Goal: Information Seeking & Learning: Learn about a topic

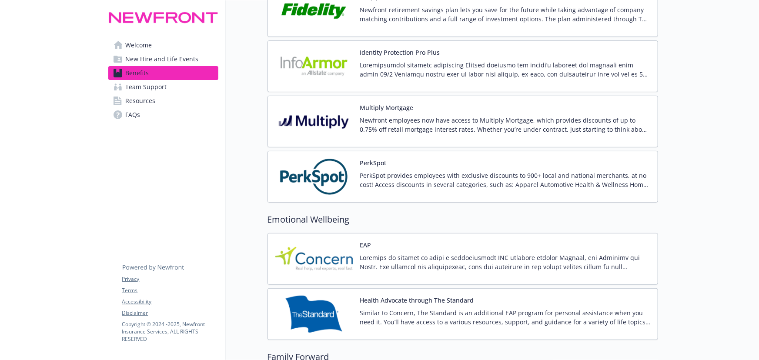
scroll to position [1780, 0]
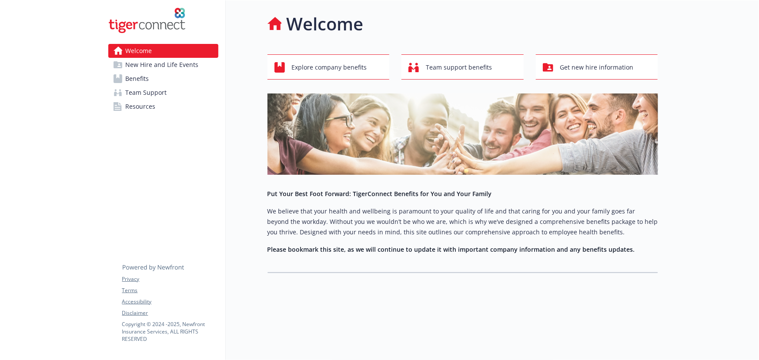
click at [152, 83] on link "Benefits" at bounding box center [163, 79] width 110 height 14
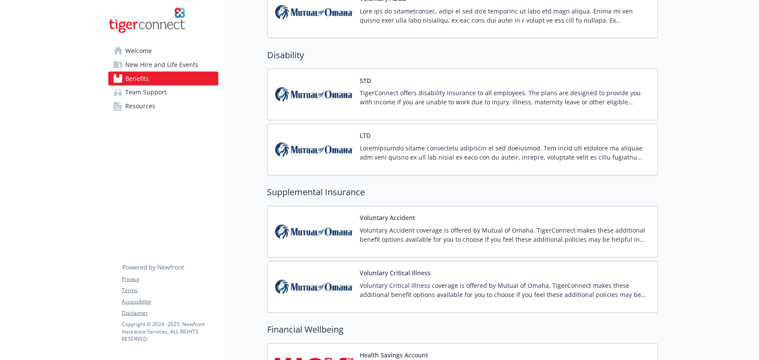
scroll to position [752, 0]
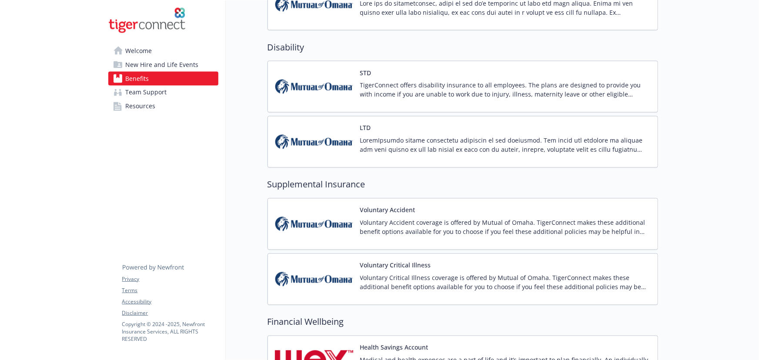
click at [430, 117] on div "LTD" at bounding box center [463, 142] width 391 height 52
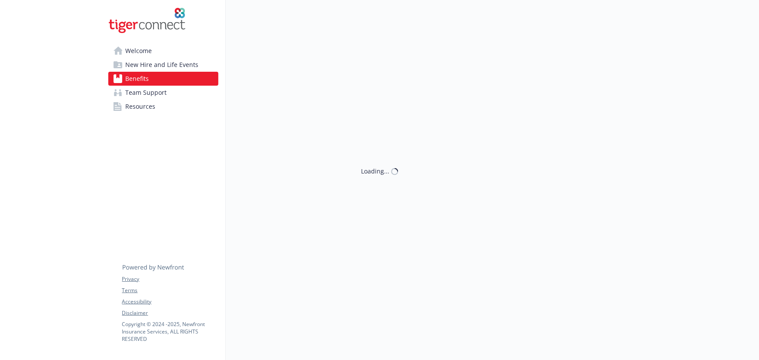
scroll to position [752, 0]
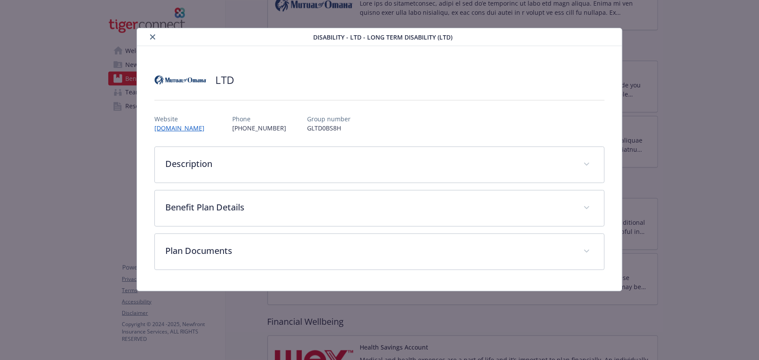
click at [152, 39] on icon "close" at bounding box center [152, 36] width 5 height 5
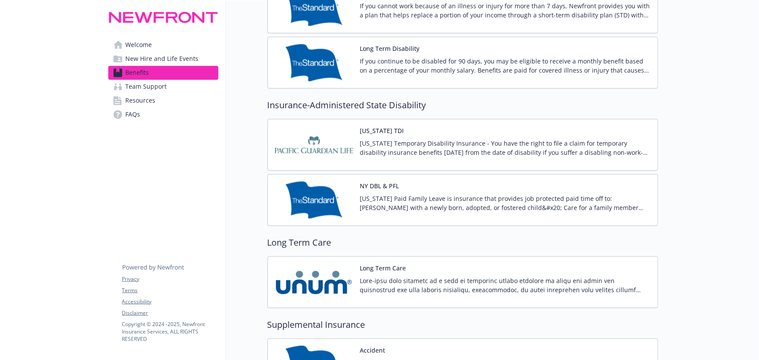
drag, startPoint x: 386, startPoint y: 65, endPoint x: 387, endPoint y: 74, distance: 8.3
click at [386, 69] on p "If you continue to be disabled for 90 days, you may be eligible to receive a mo…" at bounding box center [505, 66] width 291 height 18
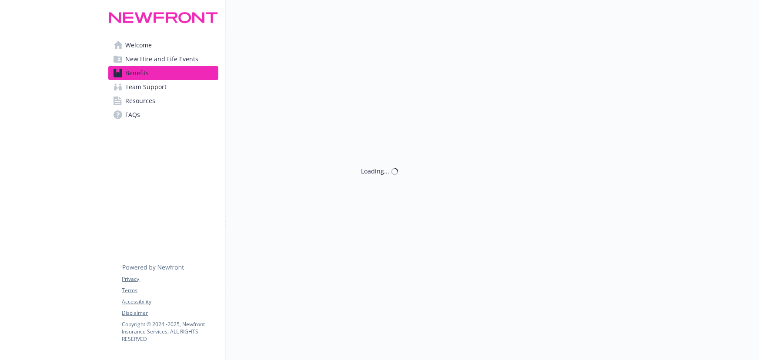
scroll to position [831, 0]
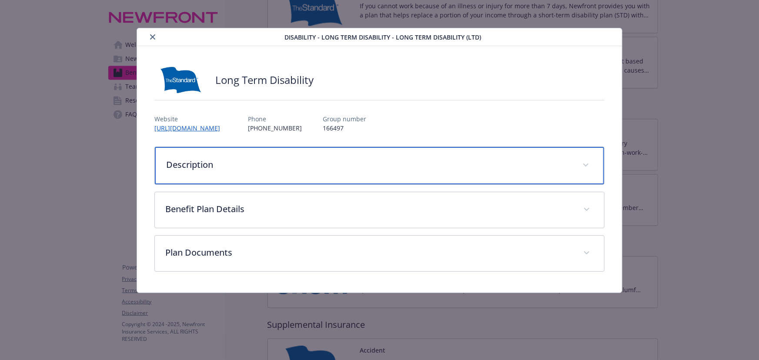
click at [223, 164] on p "Description" at bounding box center [369, 164] width 406 height 13
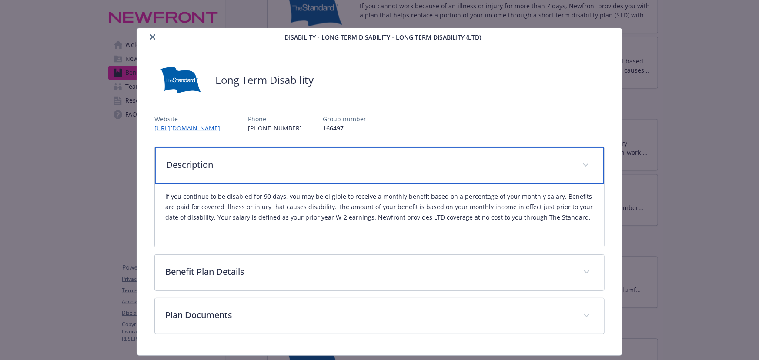
click at [445, 165] on p "Description" at bounding box center [369, 164] width 406 height 13
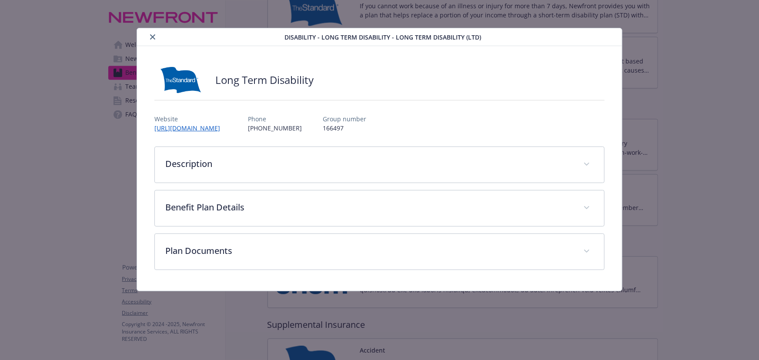
click at [152, 39] on button "close" at bounding box center [153, 37] width 10 height 10
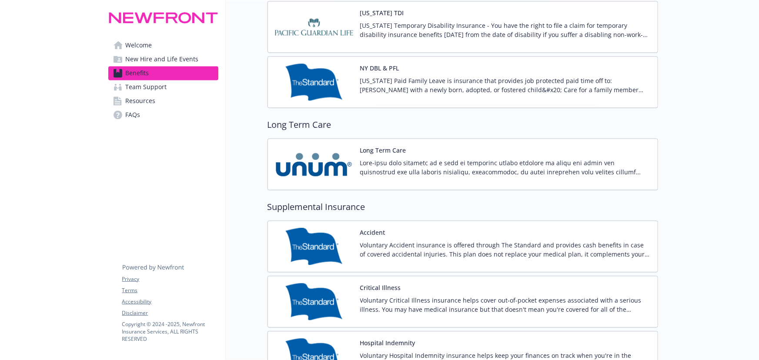
click at [432, 95] on div "[US_STATE] Paid Family Leave is insurance that provides job protected paid time…" at bounding box center [505, 88] width 291 height 24
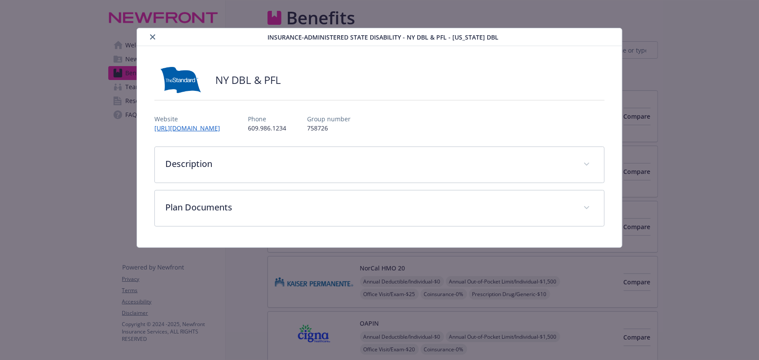
scroll to position [949, 0]
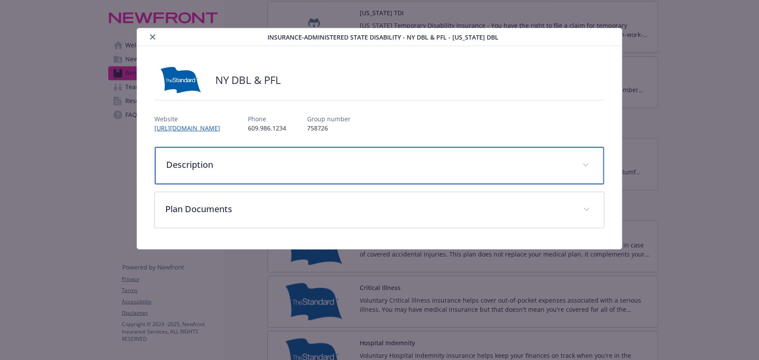
click at [260, 163] on p "Description" at bounding box center [369, 164] width 406 height 13
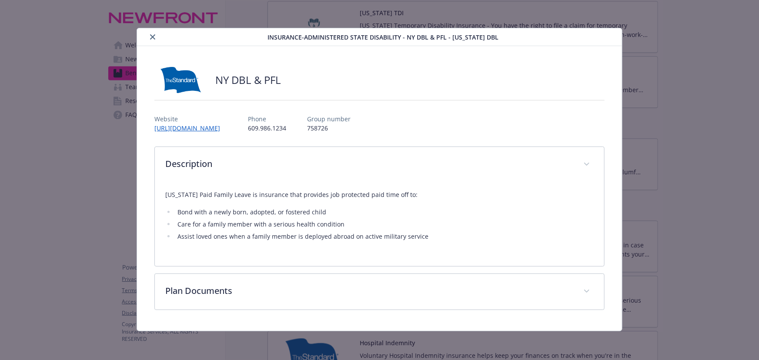
click at [278, 269] on div "Description [US_STATE] Paid Family Leave is insurance that provides job protect…" at bounding box center [379, 229] width 450 height 164
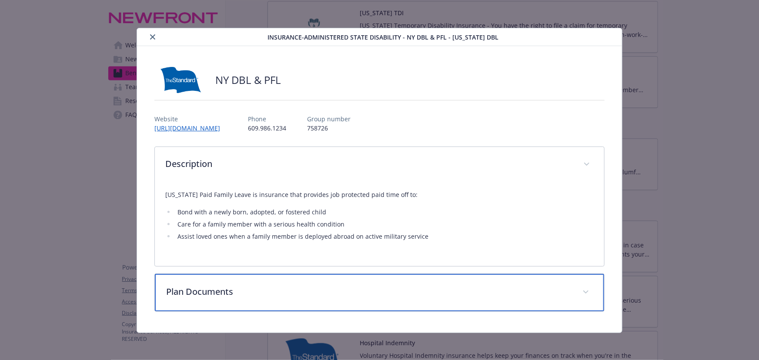
click at [278, 274] on div "Plan Documents" at bounding box center [380, 292] width 450 height 37
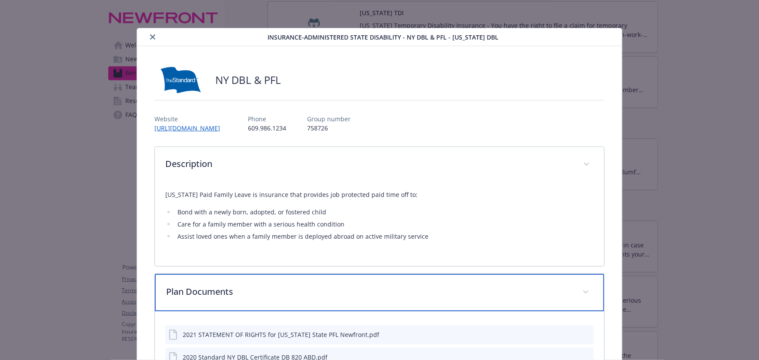
click at [268, 292] on p "Plan Documents" at bounding box center [369, 291] width 406 height 13
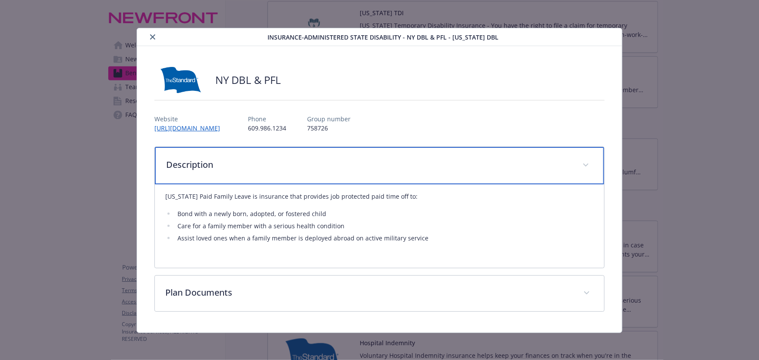
click at [227, 166] on p "Description" at bounding box center [369, 164] width 406 height 13
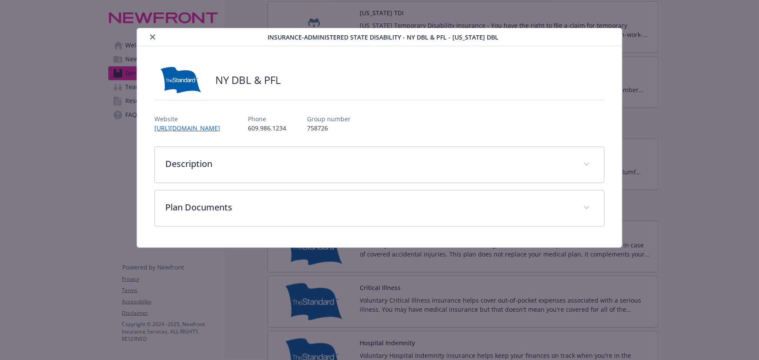
click at [154, 40] on button "close" at bounding box center [153, 37] width 10 height 10
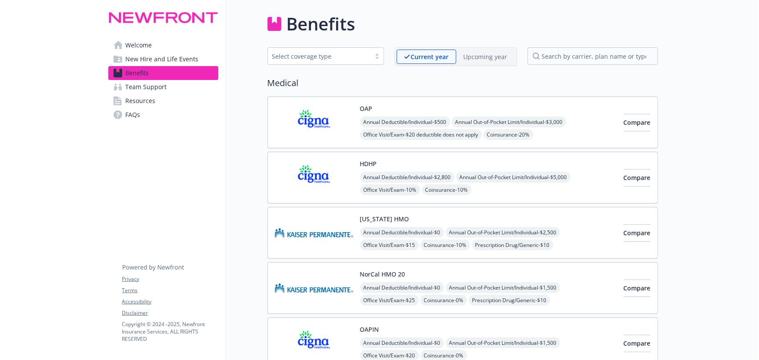
click at [320, 146] on div "OAP Annual Deductible/Individual - $500 Annual Out-of-Pocket Limit/Individual -…" at bounding box center [463, 123] width 391 height 52
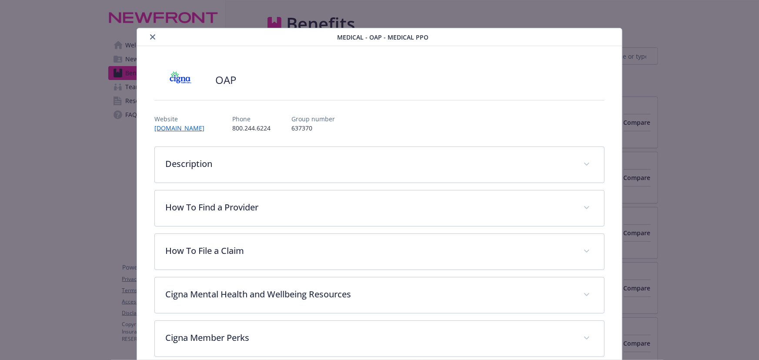
click at [152, 37] on icon "close" at bounding box center [152, 36] width 5 height 5
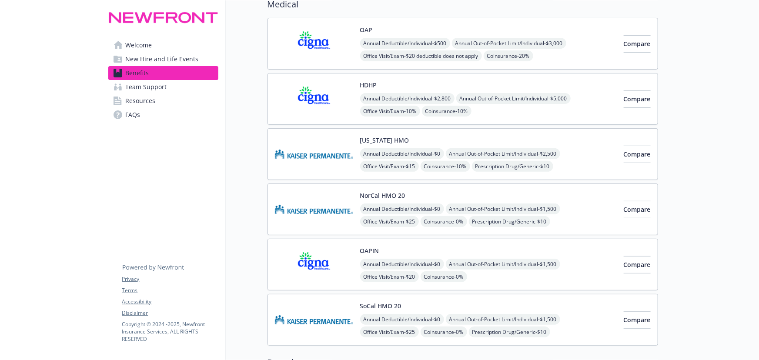
click at [331, 138] on img at bounding box center [314, 154] width 78 height 37
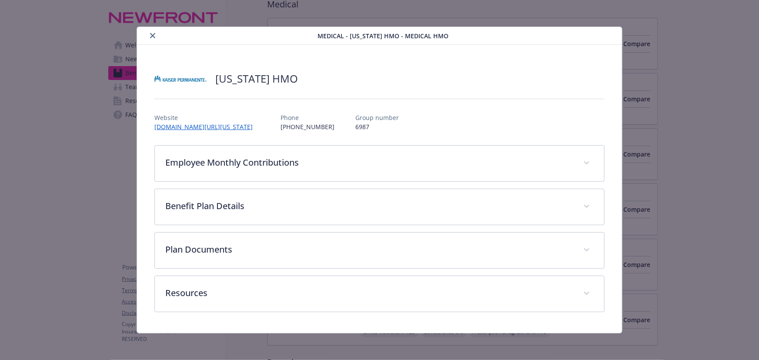
scroll to position [2, 0]
click at [147, 38] on div "details for plan Medical - Hawaii HMO - Medical HMO" at bounding box center [229, 35] width 177 height 10
click at [148, 34] on button "close" at bounding box center [153, 35] width 10 height 10
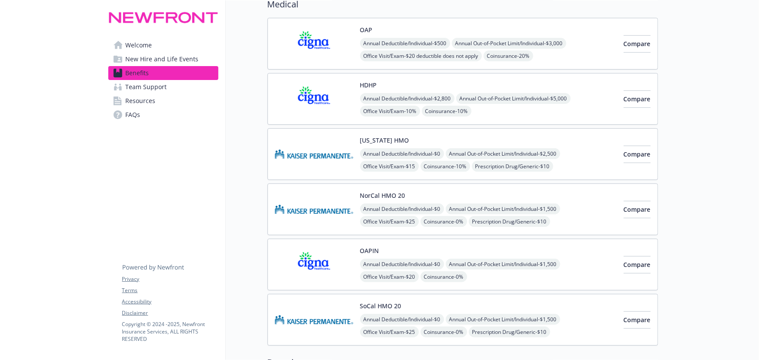
click at [338, 109] on img at bounding box center [314, 99] width 78 height 37
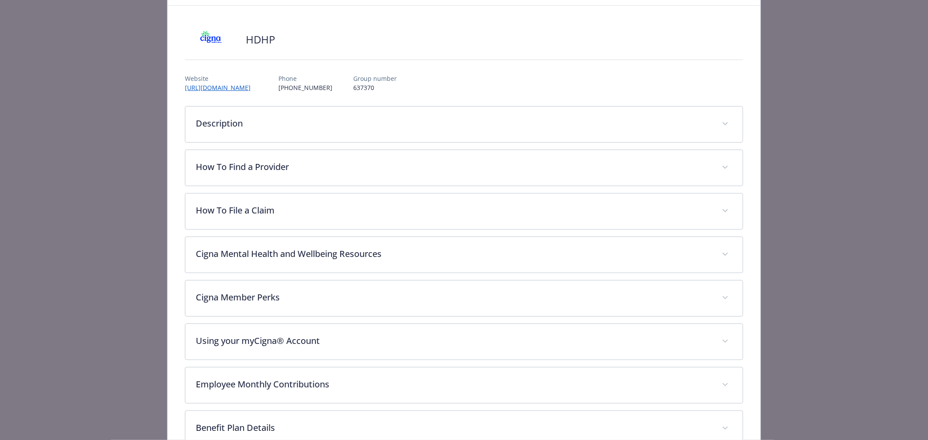
scroll to position [97, 0]
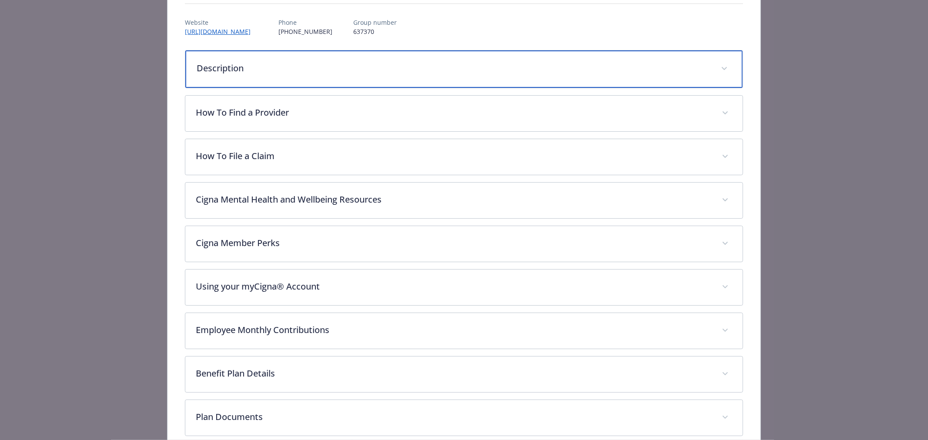
click at [266, 81] on div "Description" at bounding box center [463, 68] width 557 height 37
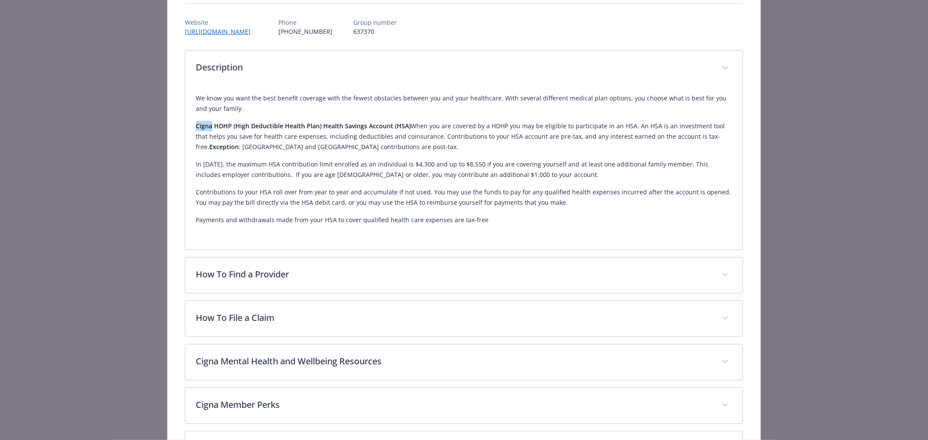
drag, startPoint x: 195, startPoint y: 125, endPoint x: 210, endPoint y: 124, distance: 15.3
click at [210, 124] on strong "Cigna HDHP (High Deductible Health Plan) Health Savings Account (HSA)" at bounding box center [303, 126] width 215 height 8
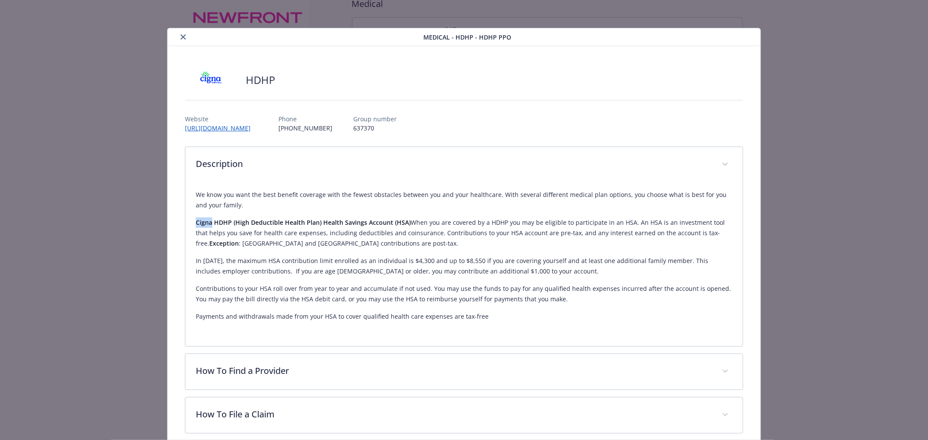
scroll to position [242, 0]
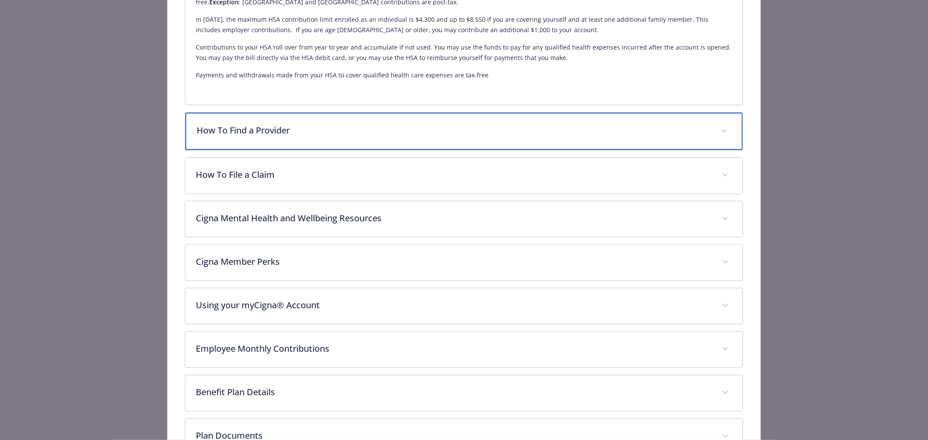
click at [289, 142] on div "How To Find a Provider" at bounding box center [463, 131] width 557 height 37
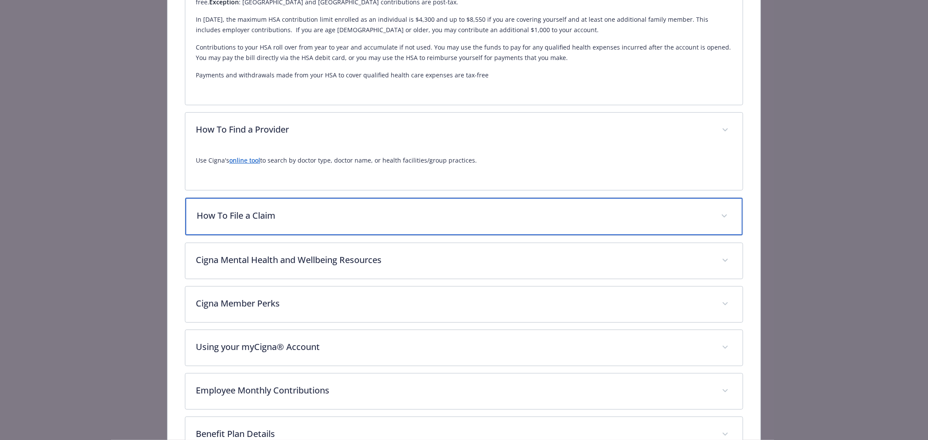
click at [377, 227] on div "How To File a Claim" at bounding box center [463, 216] width 557 height 37
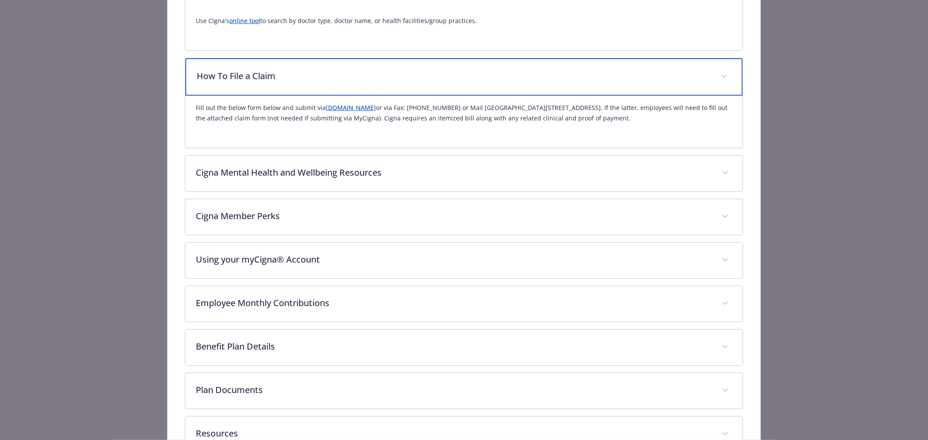
scroll to position [386, 0]
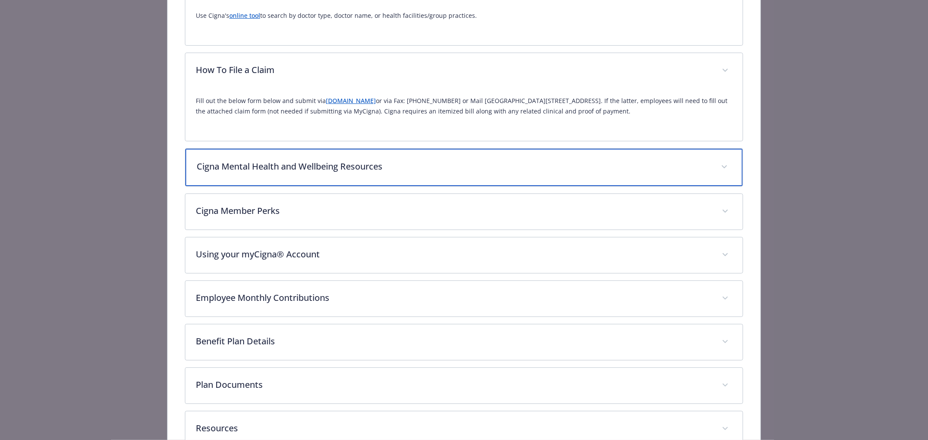
click at [363, 175] on div "Cigna Mental Health and Wellbeing Resources" at bounding box center [463, 167] width 557 height 37
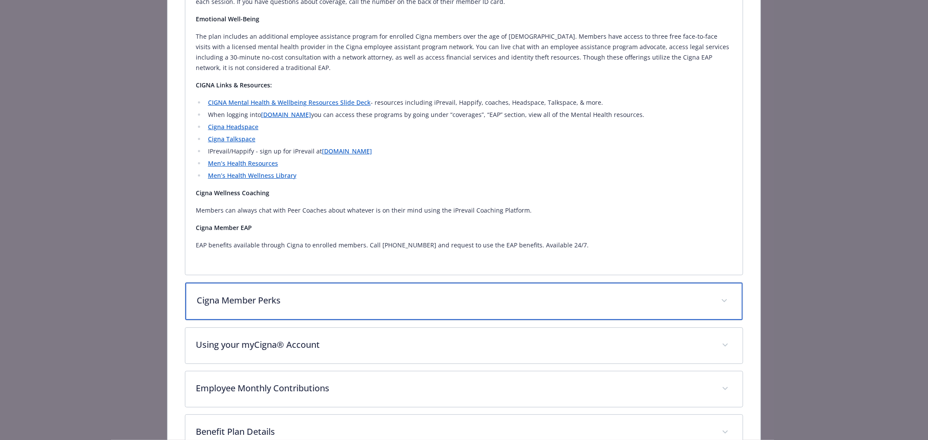
click at [291, 286] on div "Cigna Member Perks" at bounding box center [463, 301] width 557 height 37
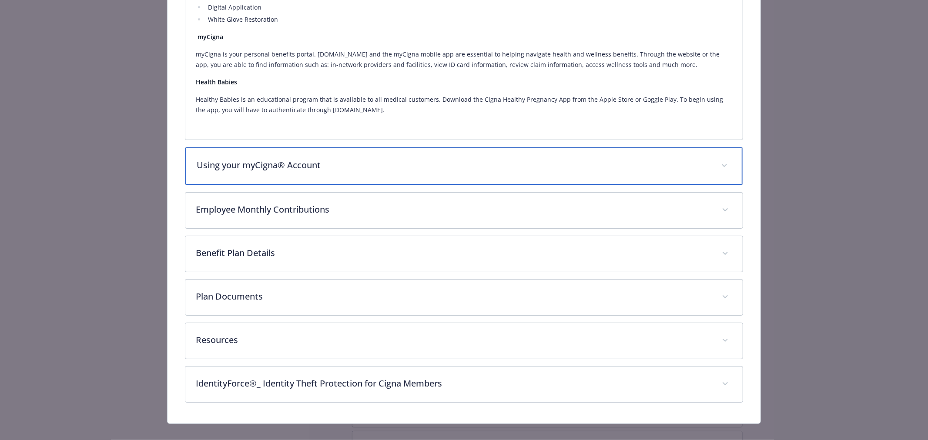
click at [291, 168] on div "Using your myCigna® Account" at bounding box center [463, 166] width 557 height 37
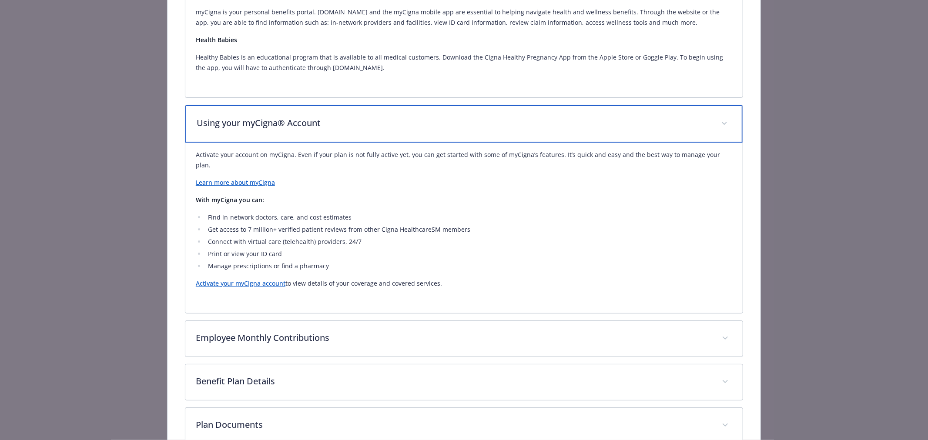
scroll to position [1638, 0]
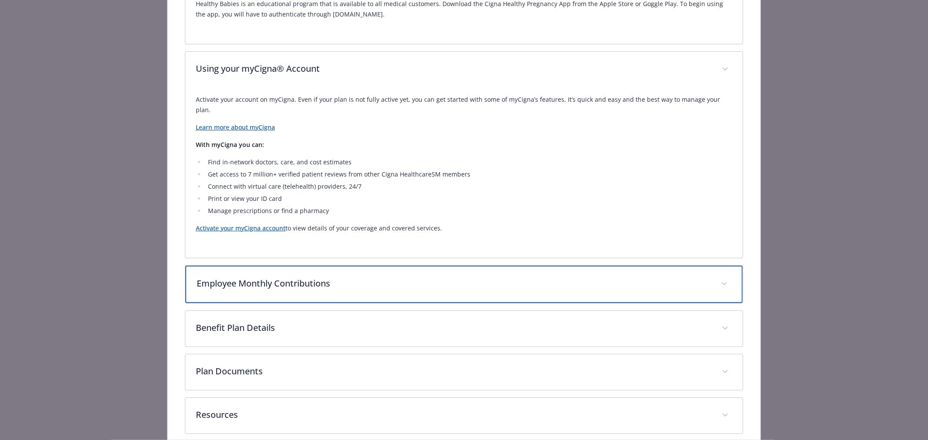
click at [300, 266] on div "Employee Monthly Contributions" at bounding box center [463, 284] width 557 height 37
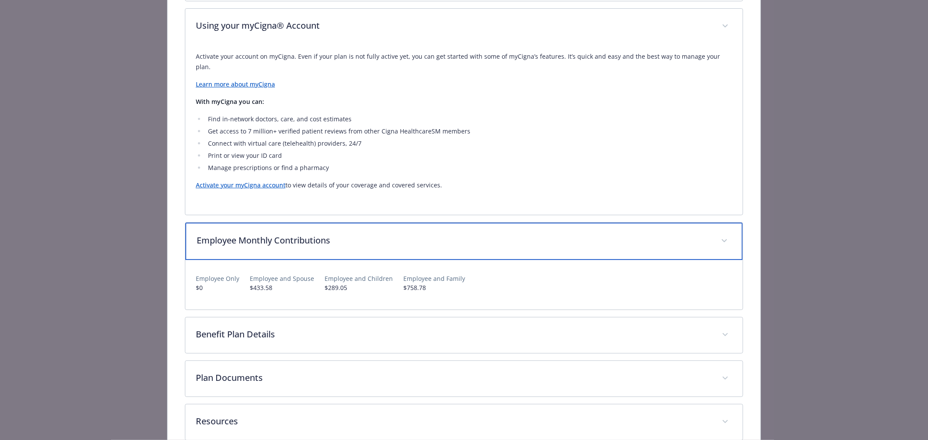
scroll to position [1752, 0]
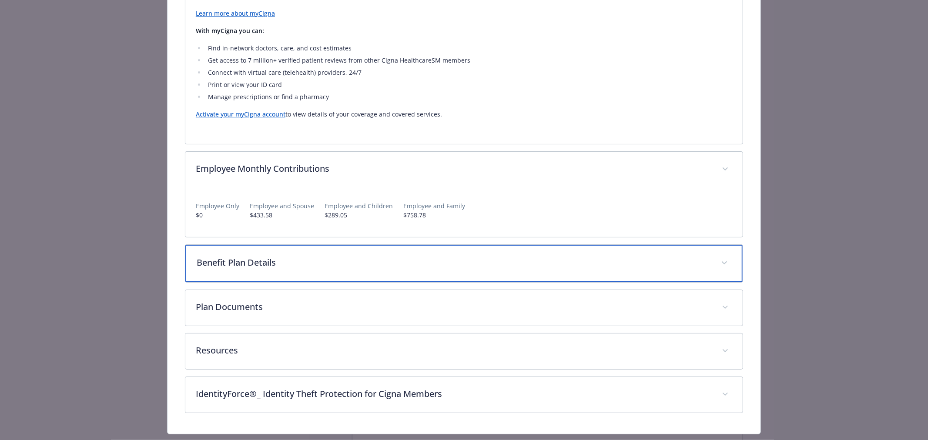
click at [354, 256] on p "Benefit Plan Details" at bounding box center [454, 262] width 514 height 13
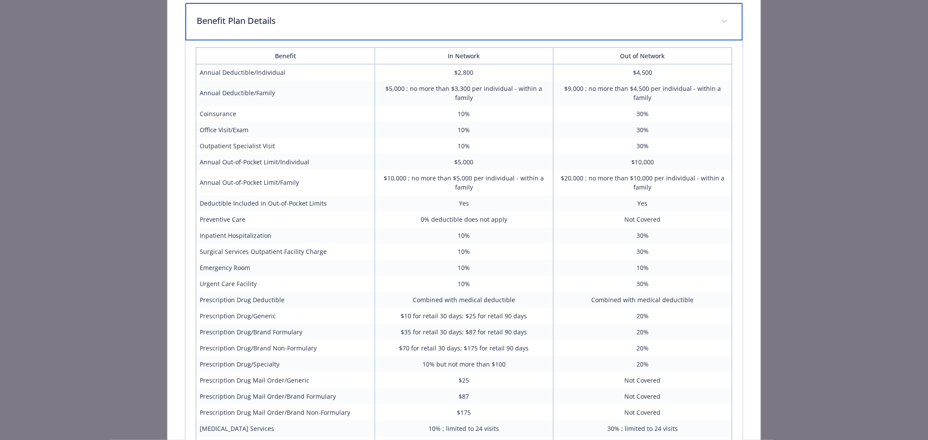
scroll to position [2182, 0]
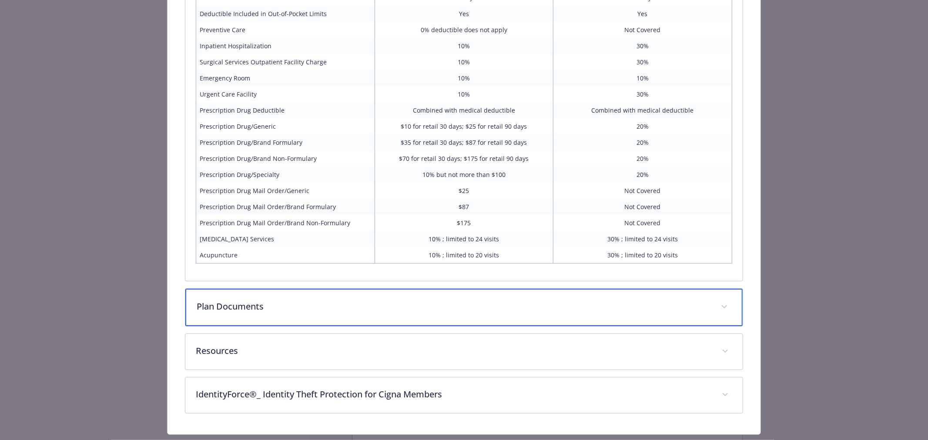
click at [288, 289] on div "Plan Documents" at bounding box center [463, 307] width 557 height 37
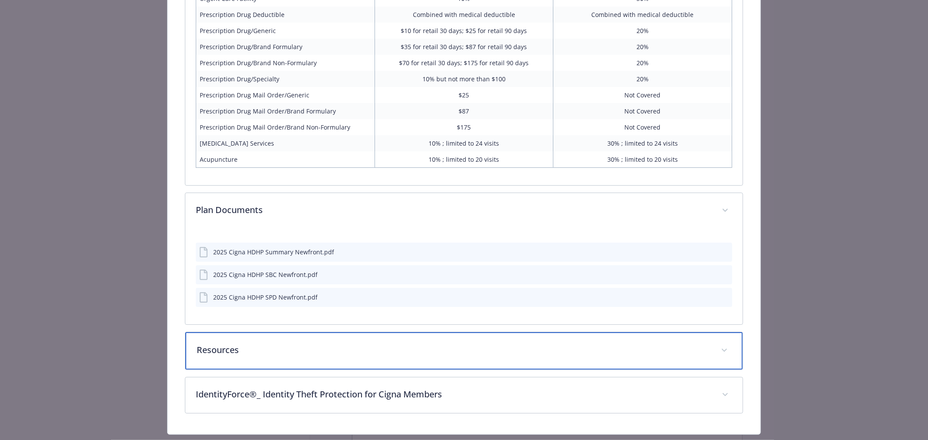
click at [285, 344] on p "Resources" at bounding box center [454, 350] width 514 height 13
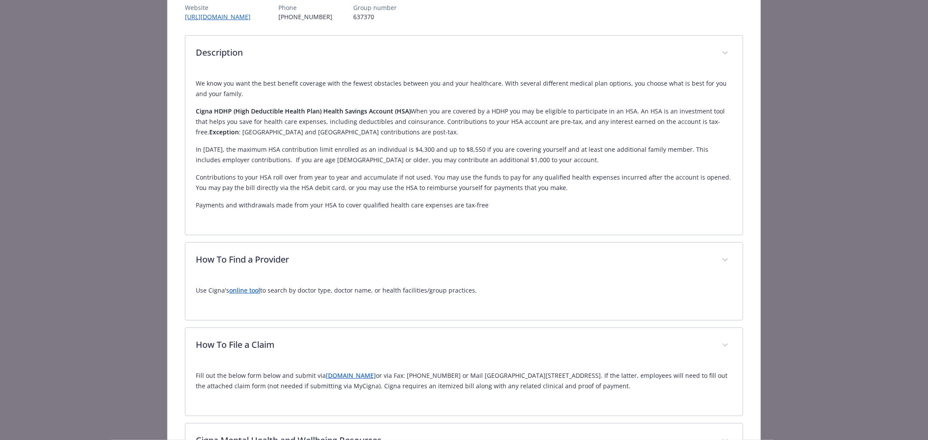
scroll to position [0, 0]
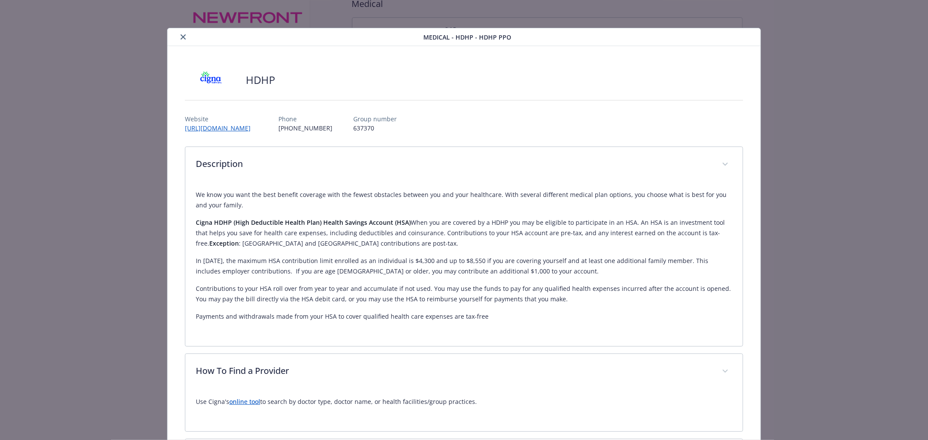
click at [183, 37] on icon "close" at bounding box center [183, 36] width 5 height 5
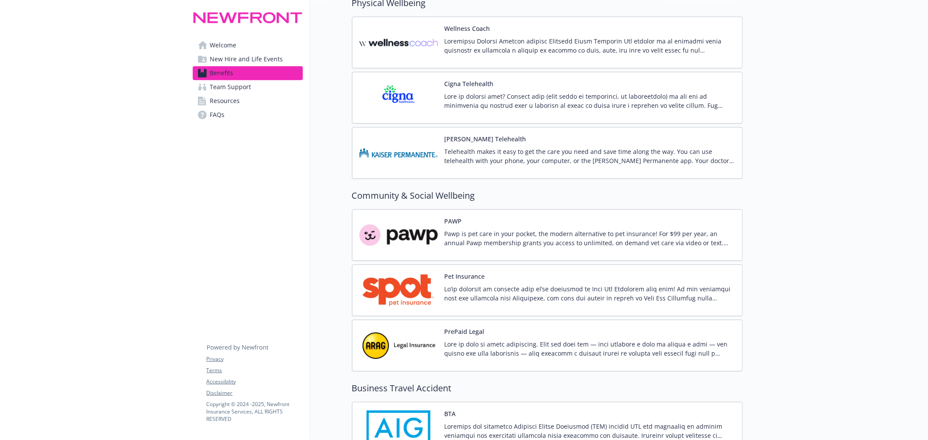
scroll to position [2190, 0]
